Goal: Find contact information: Find contact information

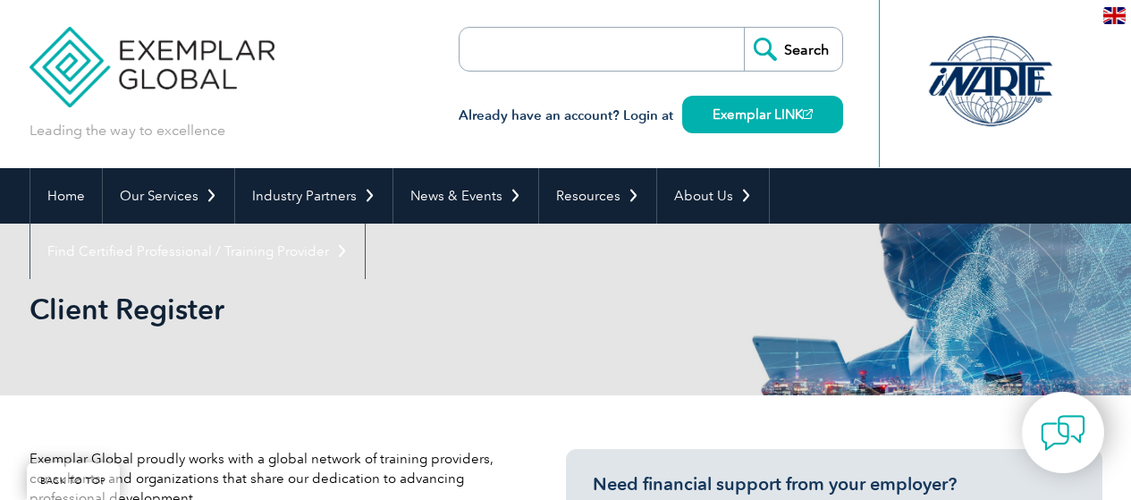
select select "[GEOGRAPHIC_DATA]"
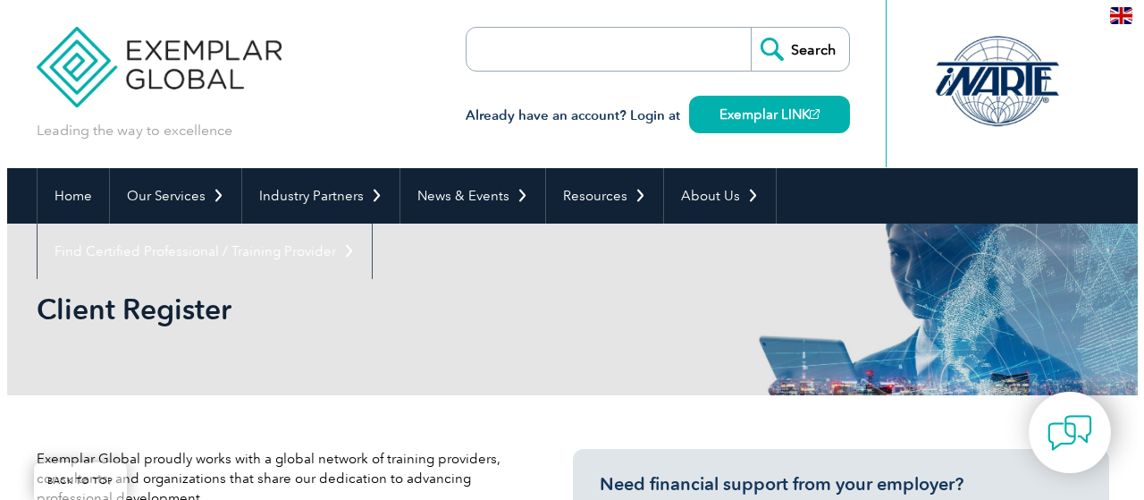
scroll to position [715, 0]
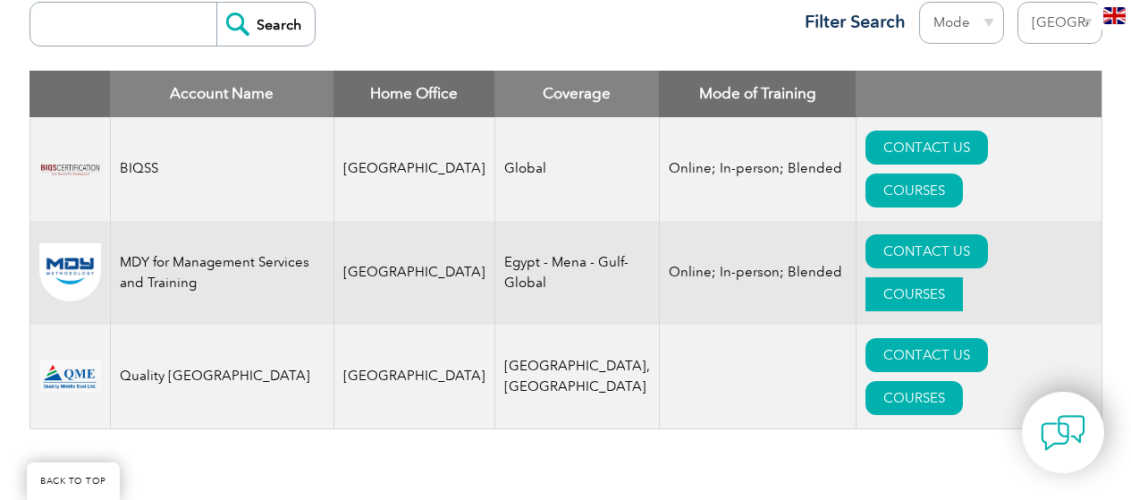
click at [963, 277] on link "COURSES" at bounding box center [914, 294] width 97 height 34
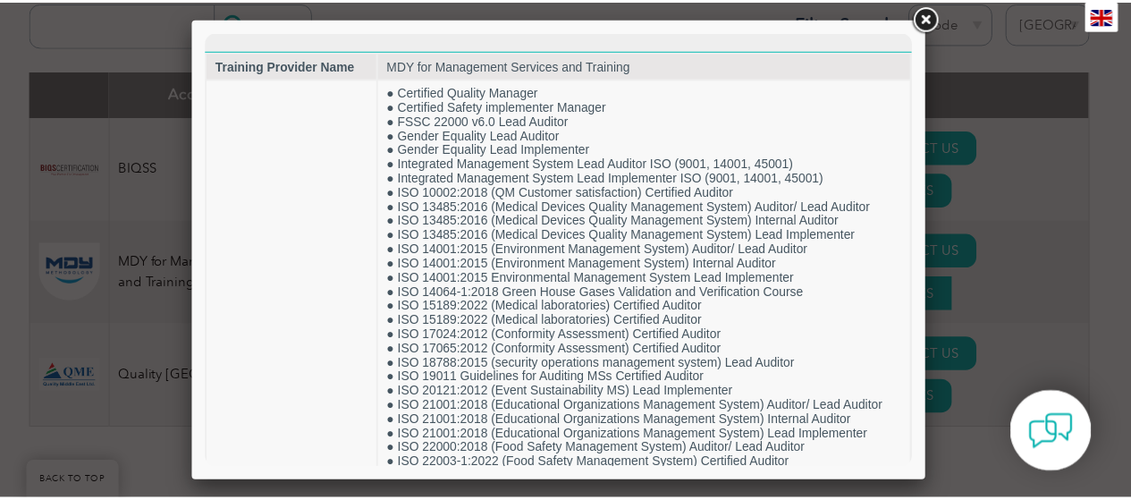
scroll to position [0, 0]
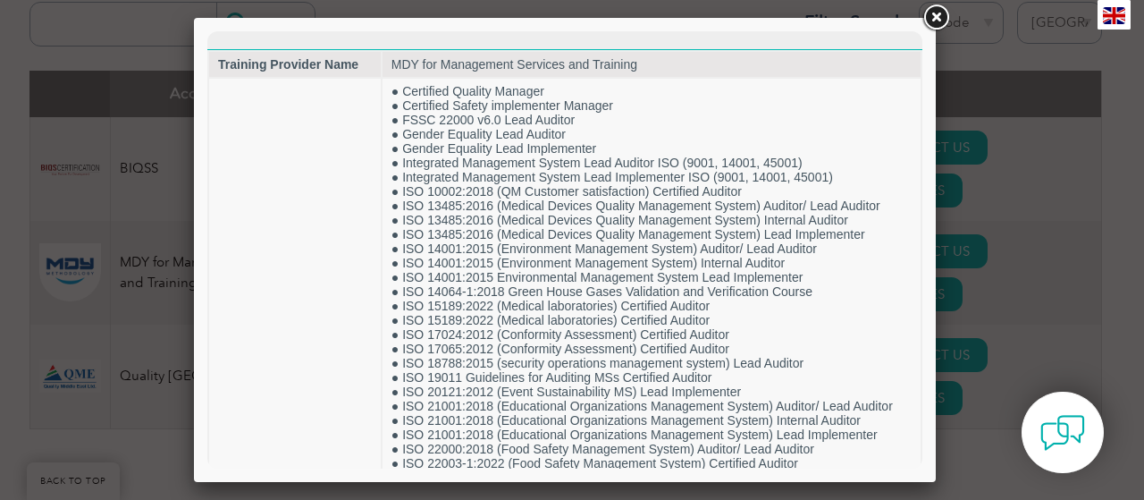
click at [941, 13] on link at bounding box center [936, 18] width 32 height 32
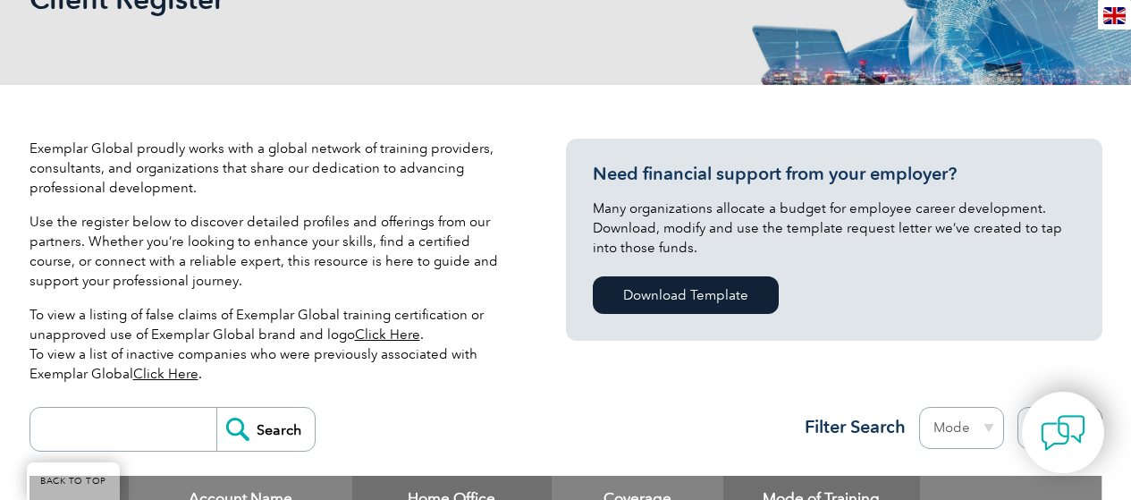
scroll to position [358, 0]
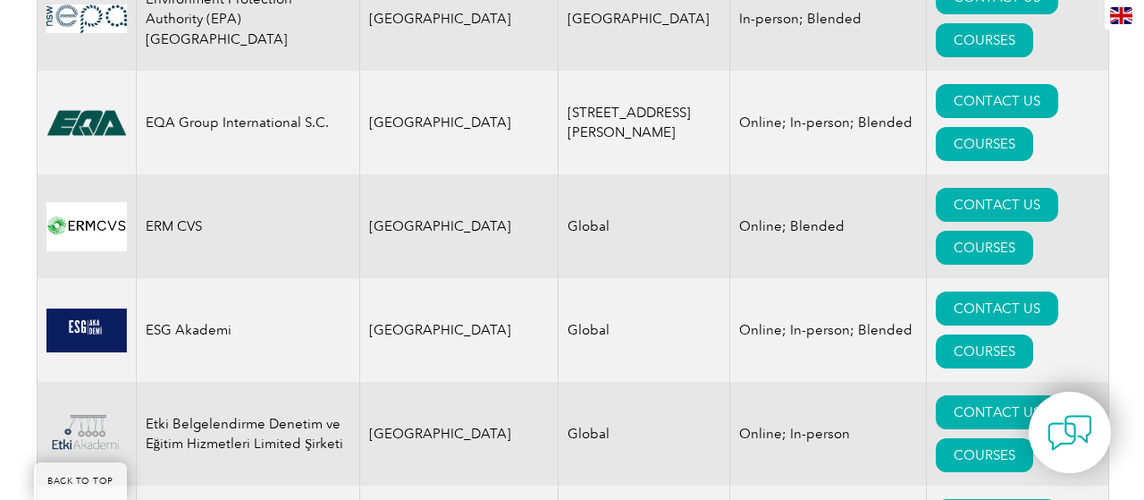
scroll to position [9120, 0]
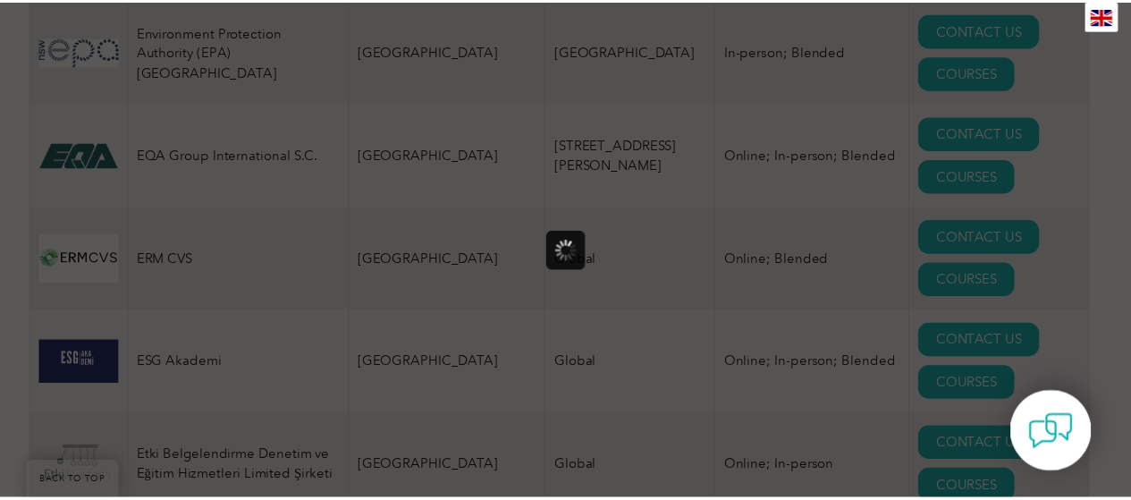
scroll to position [0, 0]
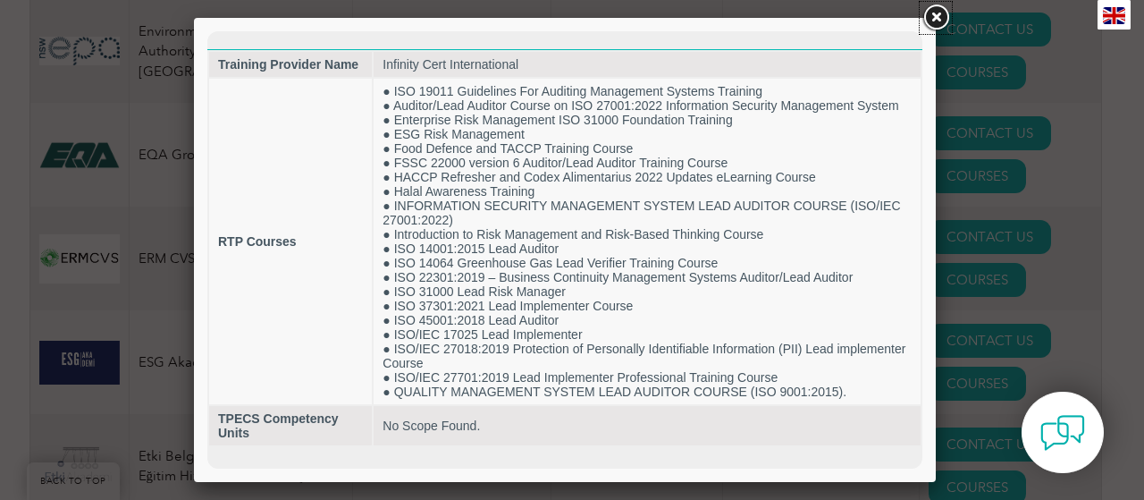
click at [939, 21] on link at bounding box center [936, 18] width 32 height 32
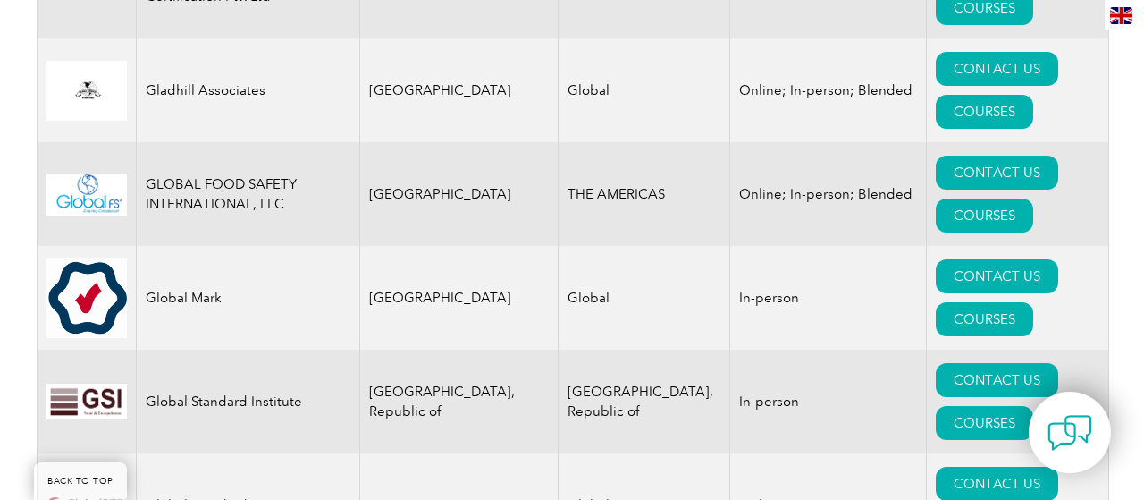
scroll to position [10461, 0]
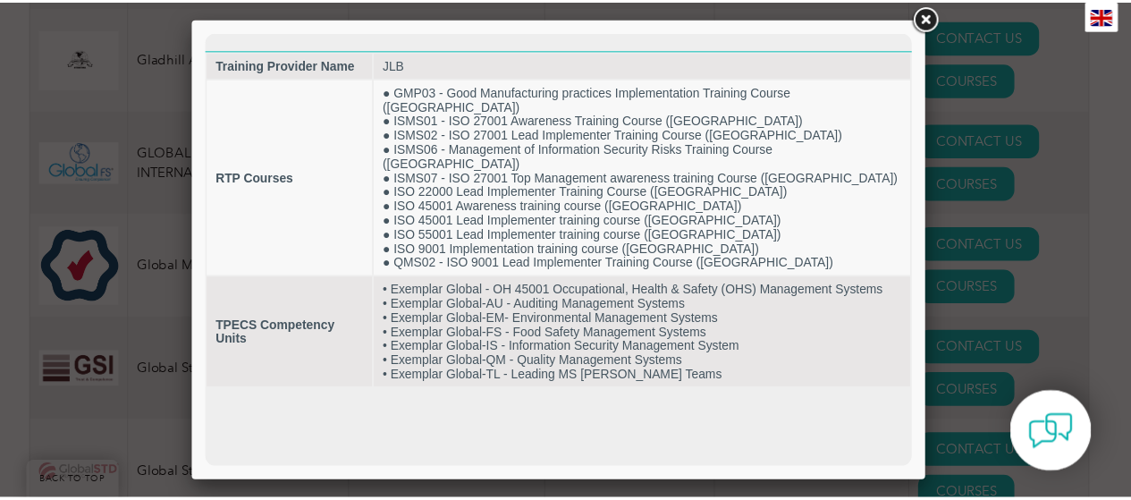
scroll to position [0, 0]
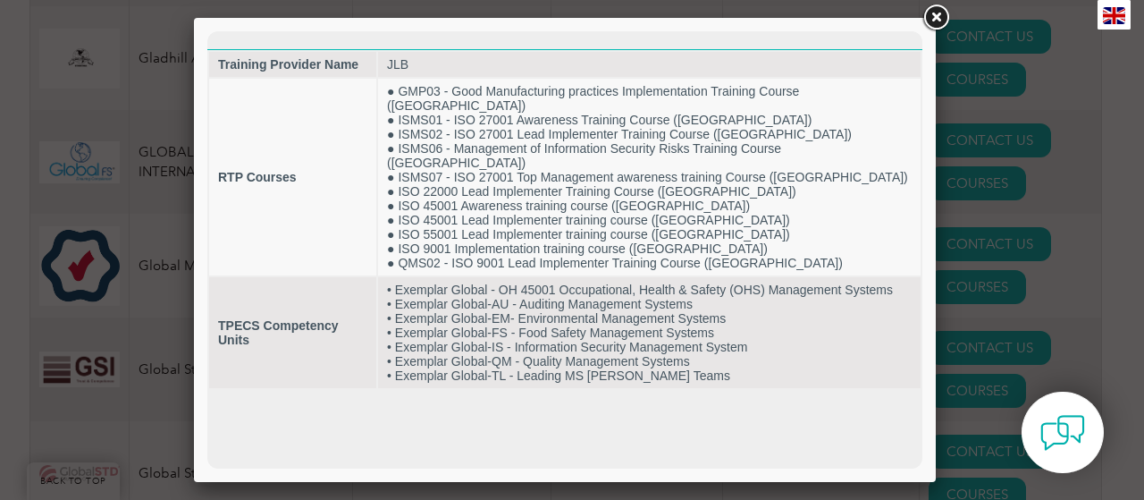
click at [941, 21] on link at bounding box center [936, 18] width 32 height 32
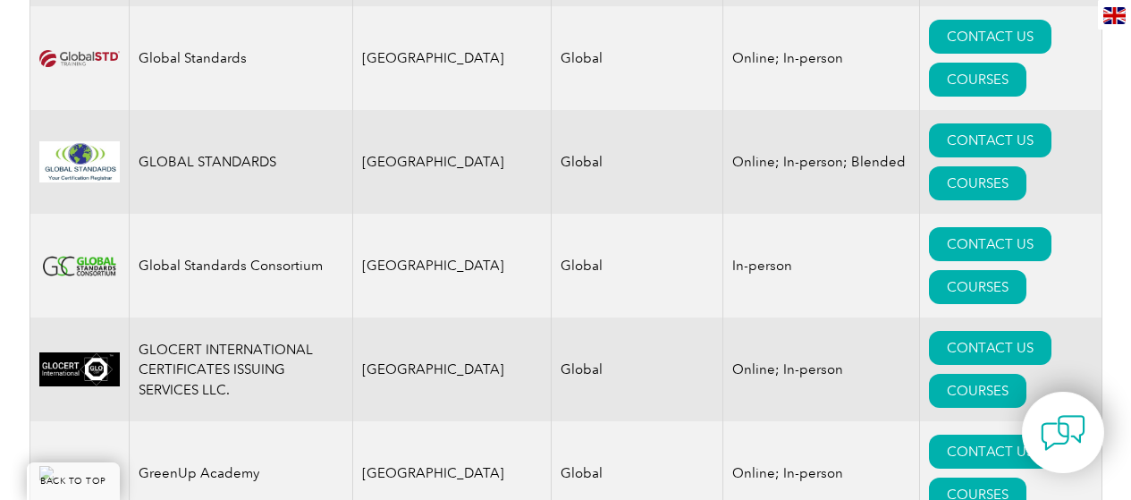
scroll to position [10908, 0]
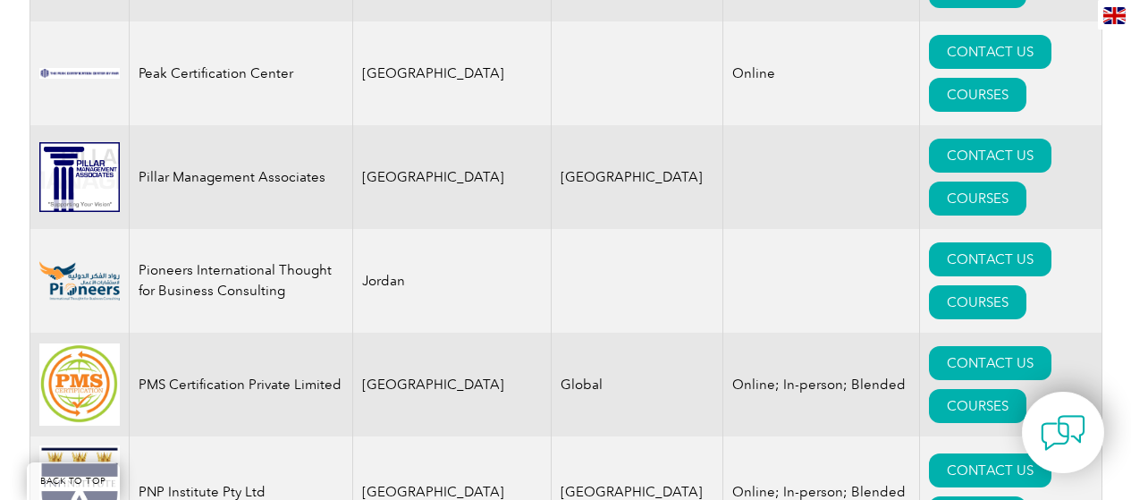
scroll to position [20744, 0]
